Goal: Navigation & Orientation: Find specific page/section

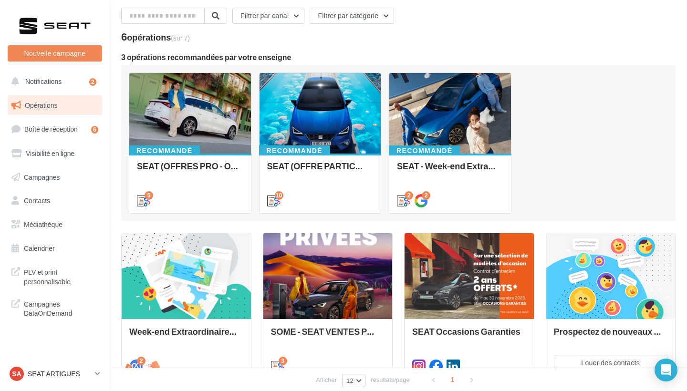
scroll to position [39, 0]
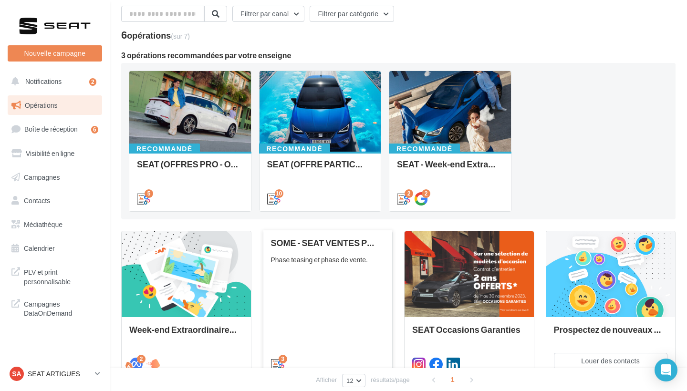
click at [344, 306] on div "SOME - SEAT VENTES PRIVEES Phase teasing et phase de vente." at bounding box center [328, 303] width 114 height 130
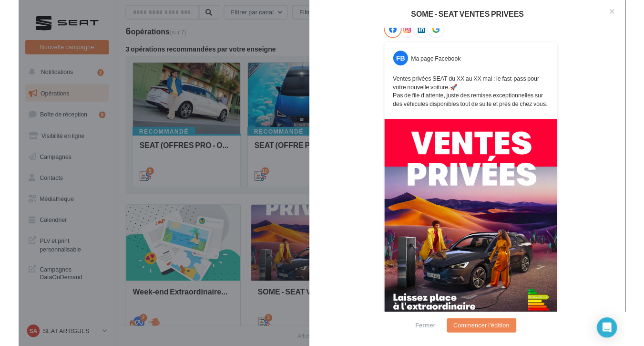
scroll to position [166, 0]
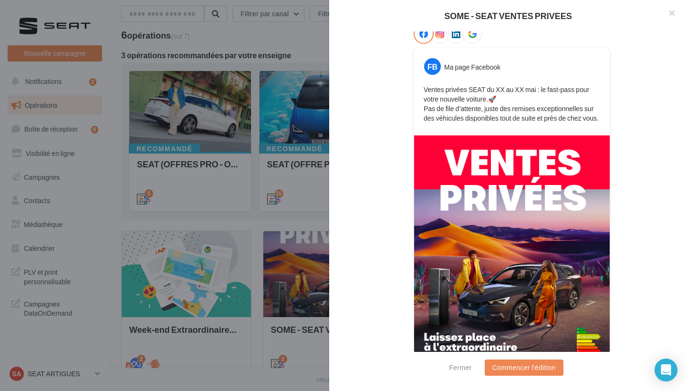
drag, startPoint x: 598, startPoint y: 121, endPoint x: 420, endPoint y: 84, distance: 182.1
click at [420, 84] on div "Ventes privées SEAT du XX au XX mai : le fast-pass pour votre nouvelle voiture.…" at bounding box center [511, 103] width 191 height 43
copy p "Ventes privées SEAT du XX au XX mai : le fast-pass pour votre nouvelle voiture.…"
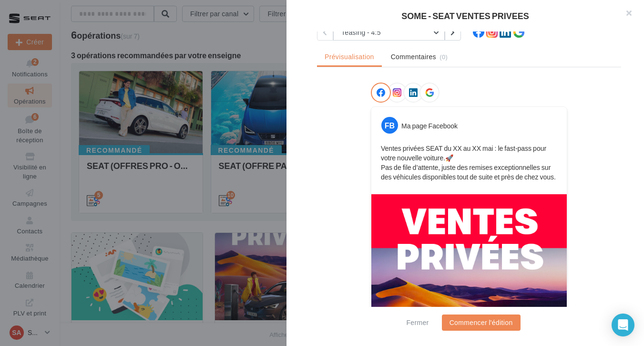
scroll to position [63, 0]
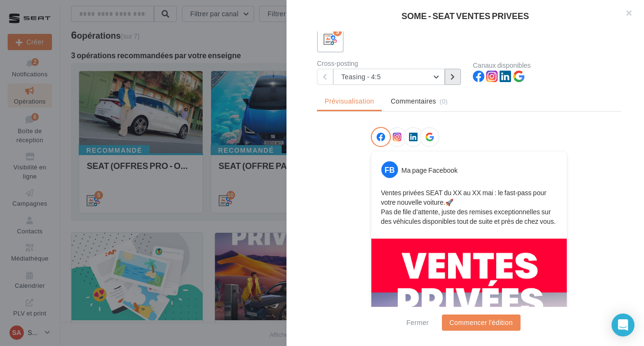
click at [452, 71] on button at bounding box center [453, 77] width 16 height 16
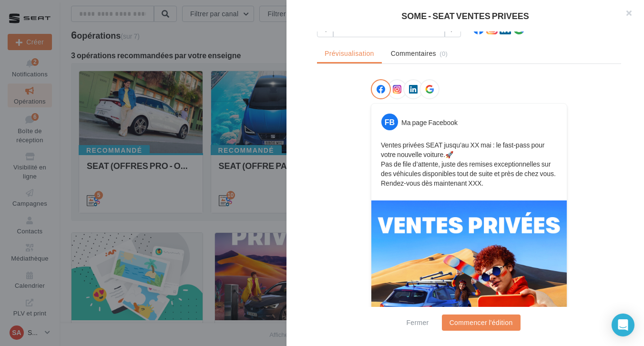
scroll to position [84, 0]
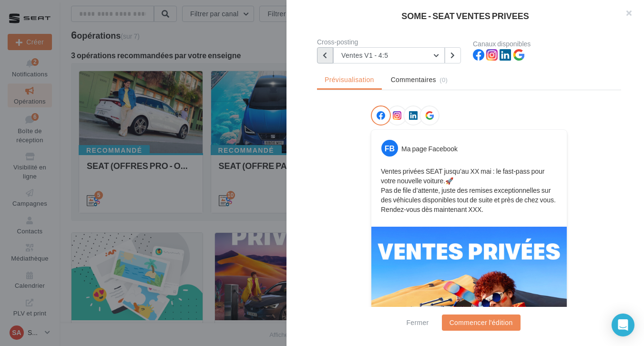
click at [329, 51] on button at bounding box center [325, 55] width 16 height 16
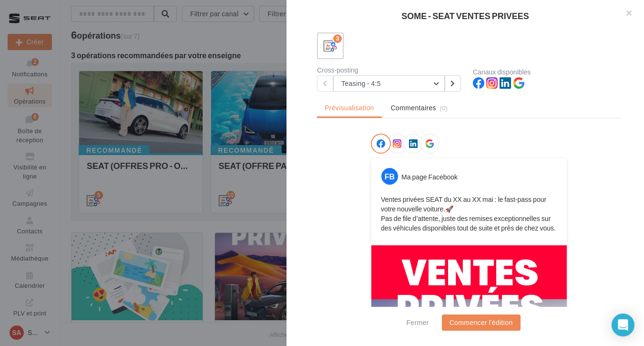
scroll to position [43, 0]
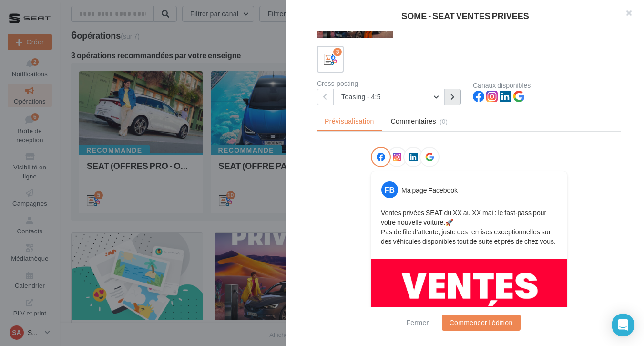
click at [452, 103] on button at bounding box center [453, 97] width 16 height 16
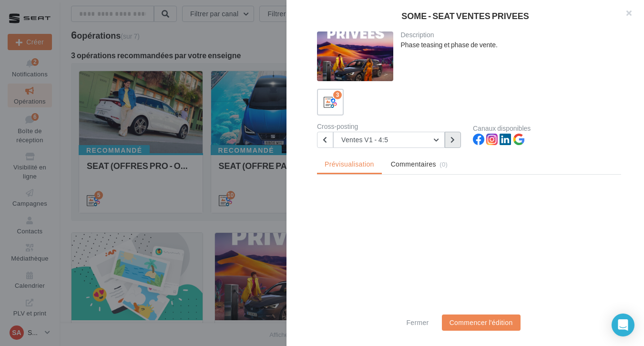
scroll to position [0, 0]
click at [457, 144] on button at bounding box center [453, 140] width 16 height 16
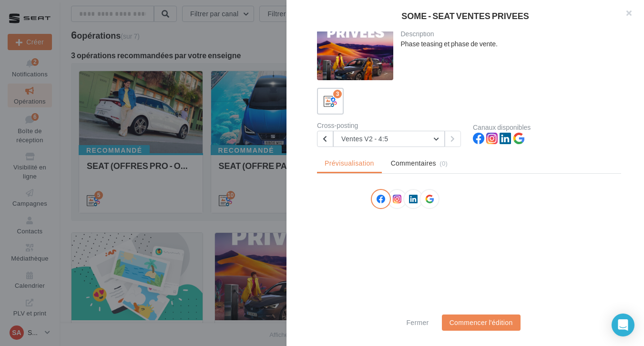
scroll to position [1, 0]
click at [325, 135] on icon at bounding box center [325, 138] width 4 height 7
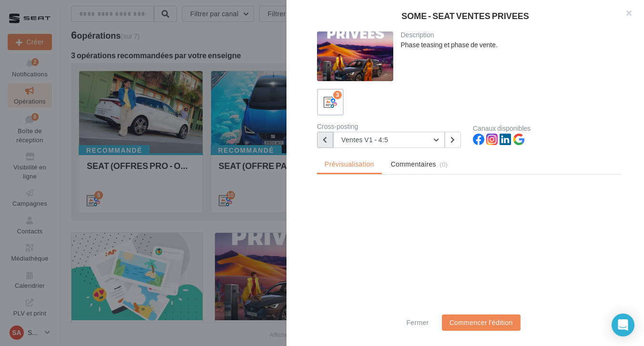
scroll to position [0, 0]
click at [624, 13] on button "button" at bounding box center [625, 14] width 38 height 29
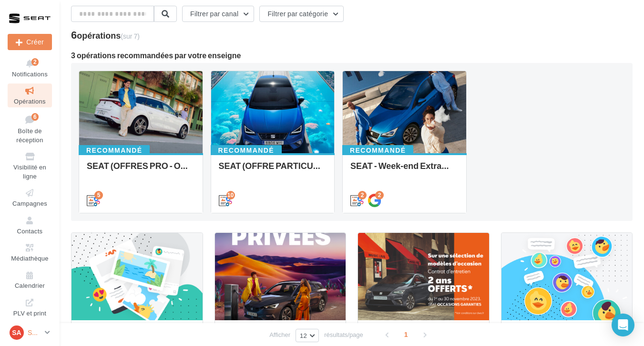
click at [28, 330] on p "SEAT ARTIGUES" at bounding box center [34, 333] width 13 height 10
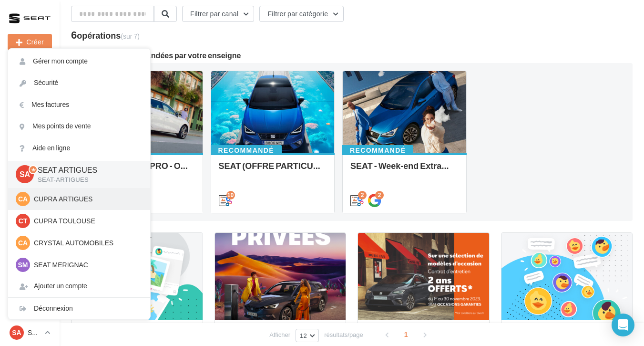
click at [77, 199] on p "CUPRA ARTIGUES" at bounding box center [86, 199] width 105 height 10
